Goal: Transaction & Acquisition: Obtain resource

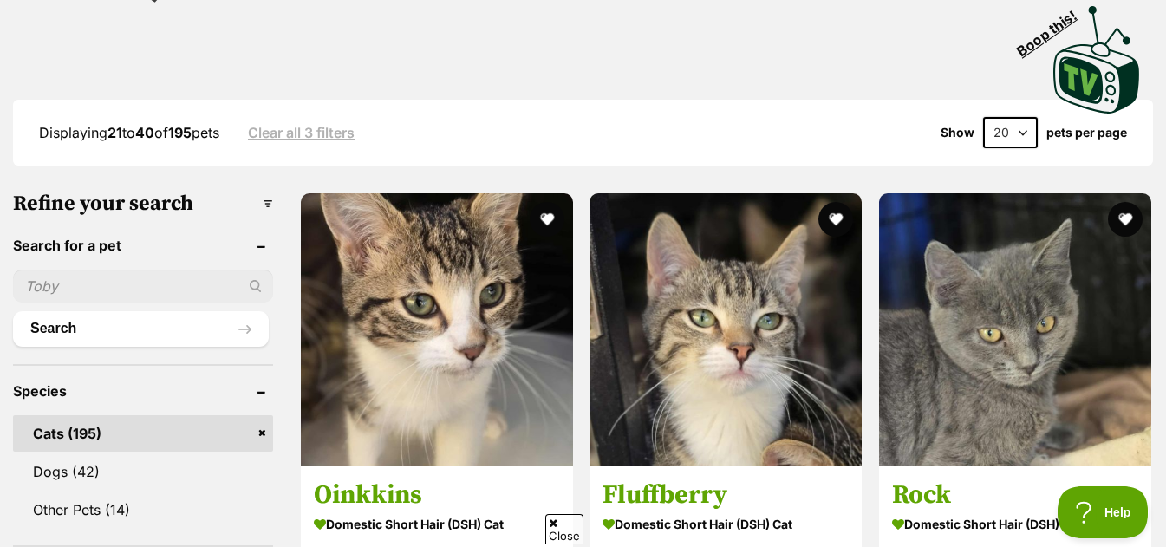
scroll to position [572, 0]
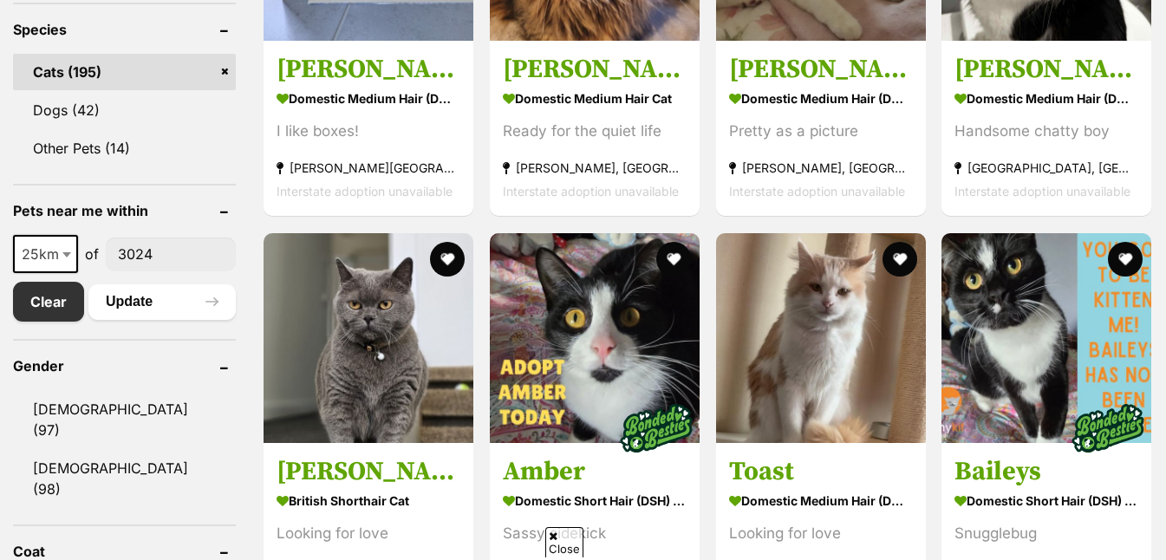
scroll to position [760, 0]
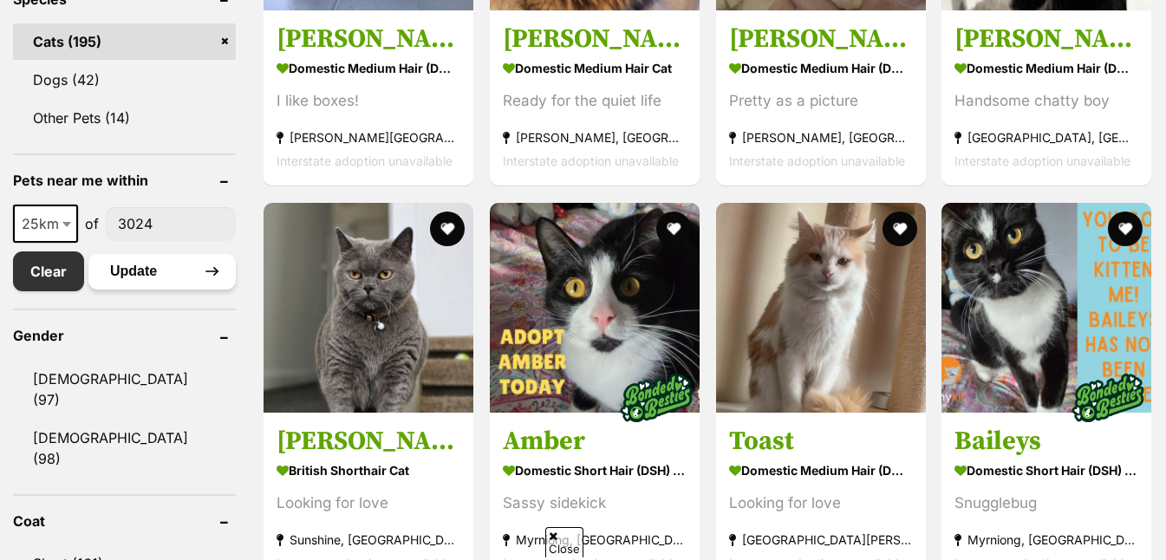
click at [154, 281] on button "Update" at bounding box center [161, 271] width 147 height 35
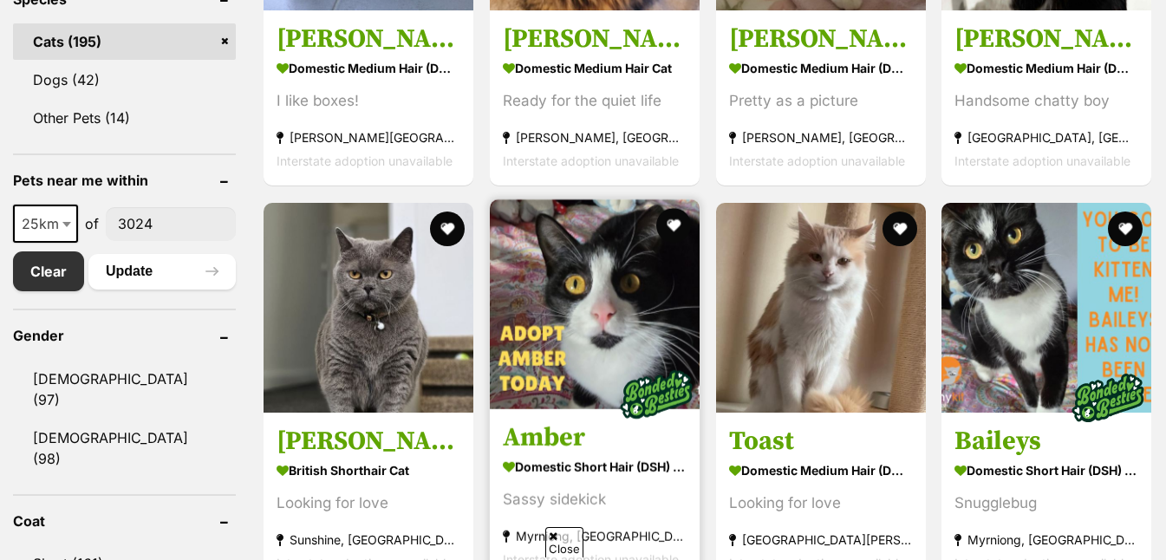
scroll to position [0, 0]
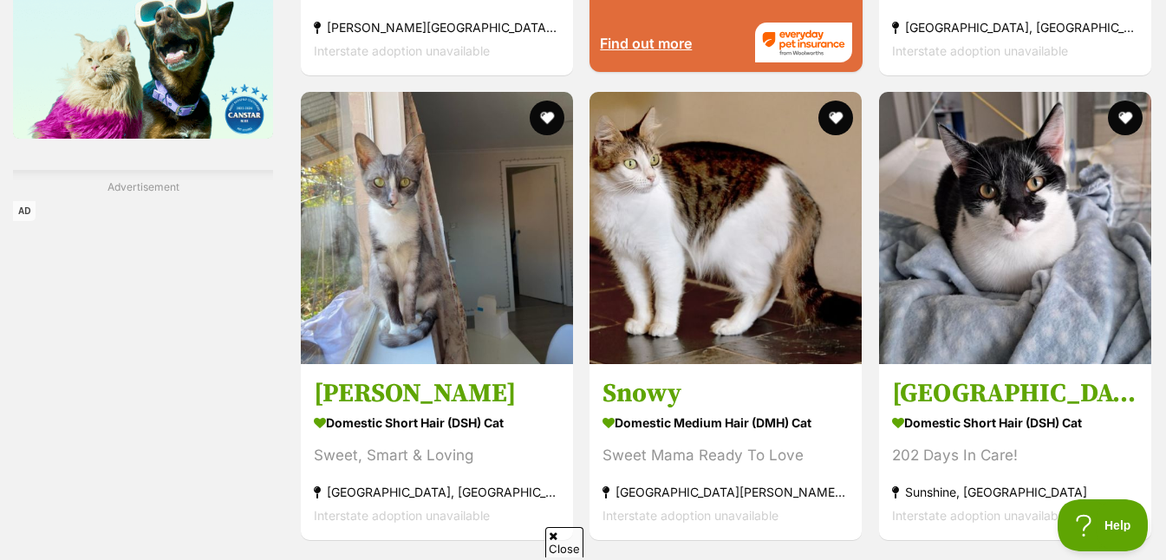
scroll to position [2540, 0]
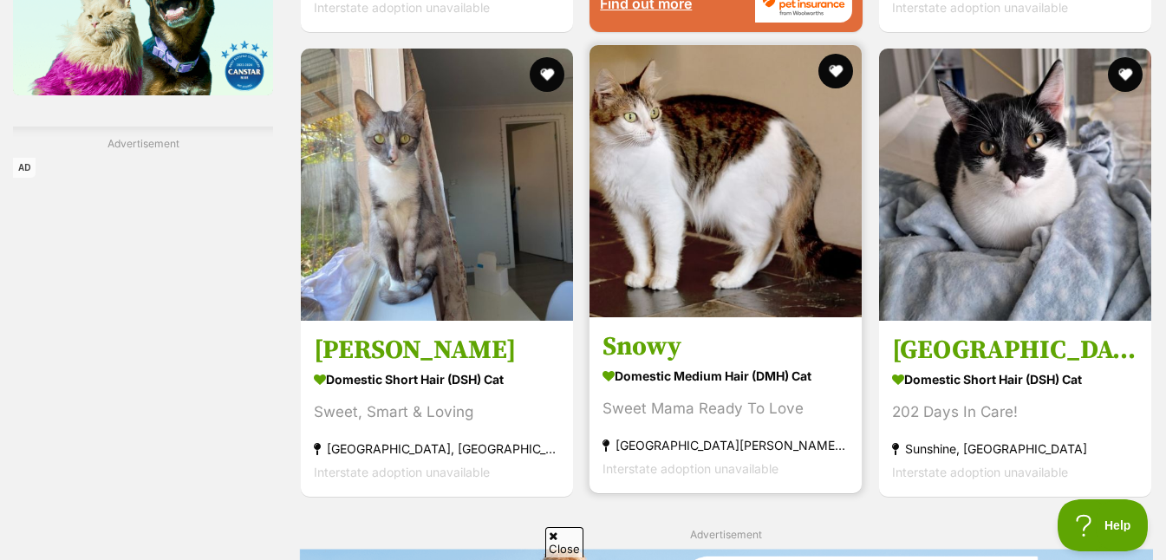
click at [770, 283] on img at bounding box center [725, 181] width 272 height 272
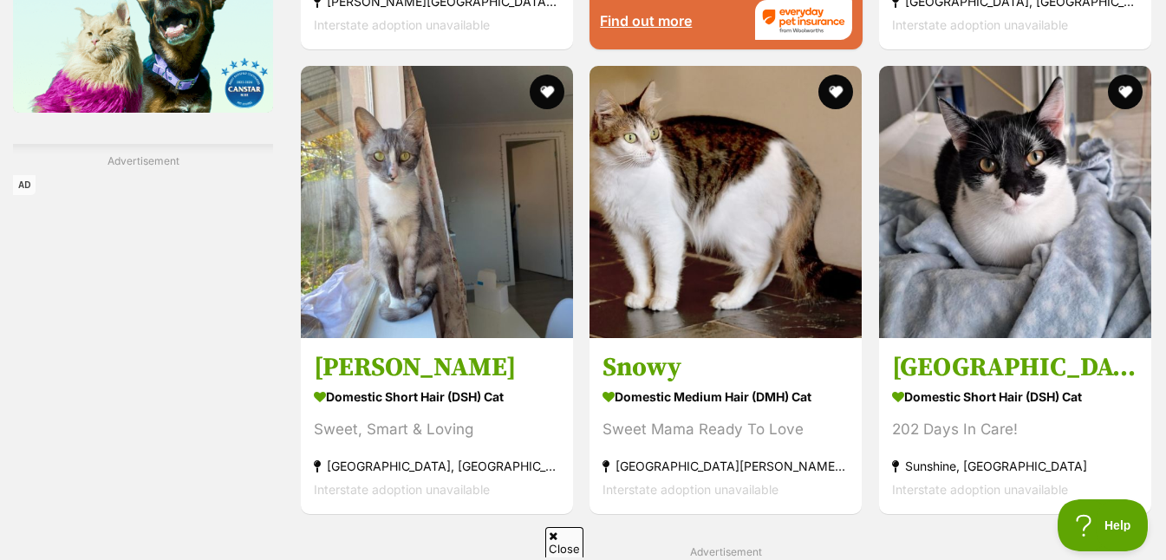
scroll to position [2507, 0]
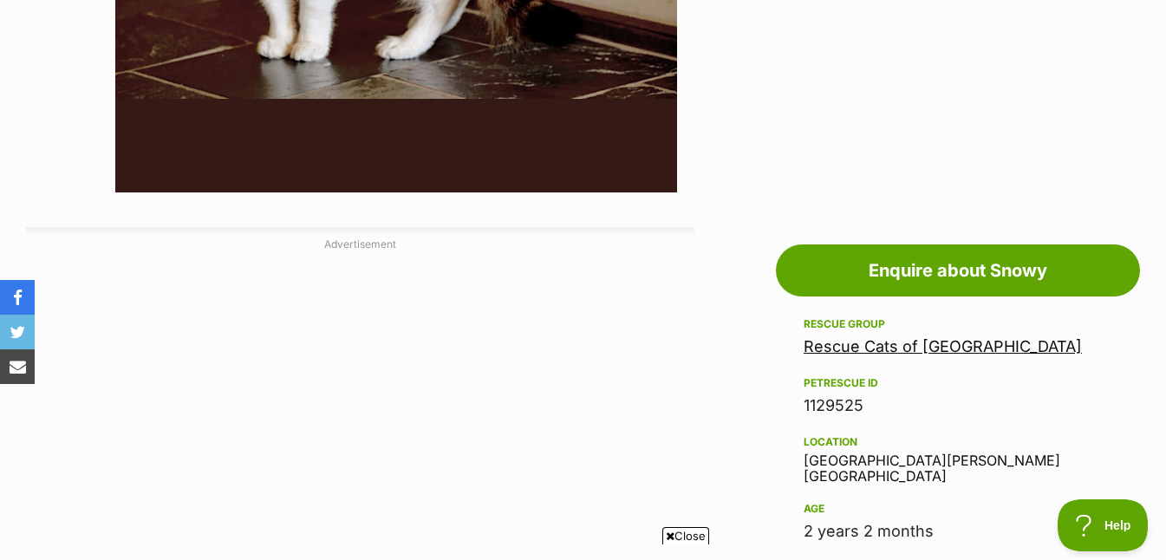
scroll to position [141, 0]
